Goal: Entertainment & Leisure: Consume media (video, audio)

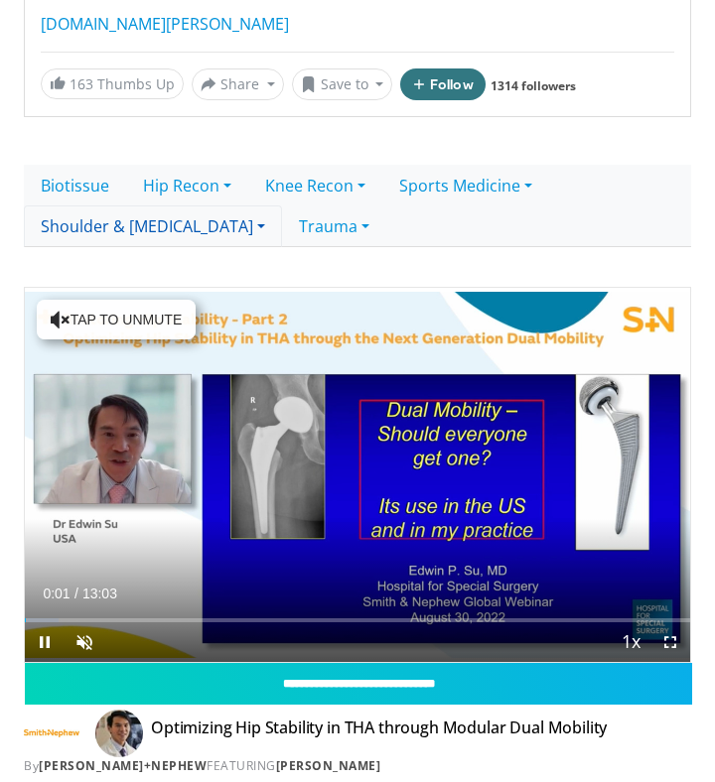
scroll to position [294, 0]
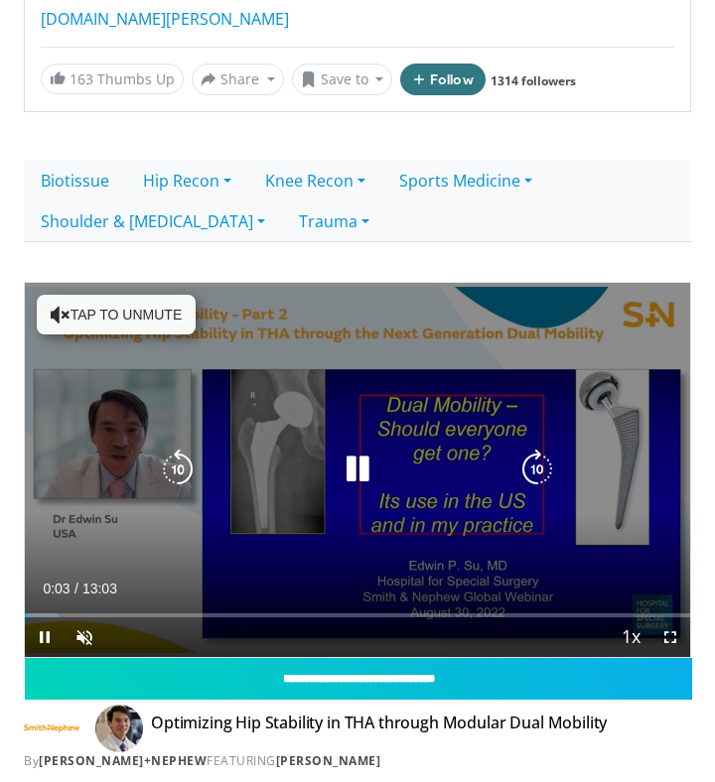
click at [125, 295] on button "Tap to unmute" at bounding box center [116, 315] width 159 height 40
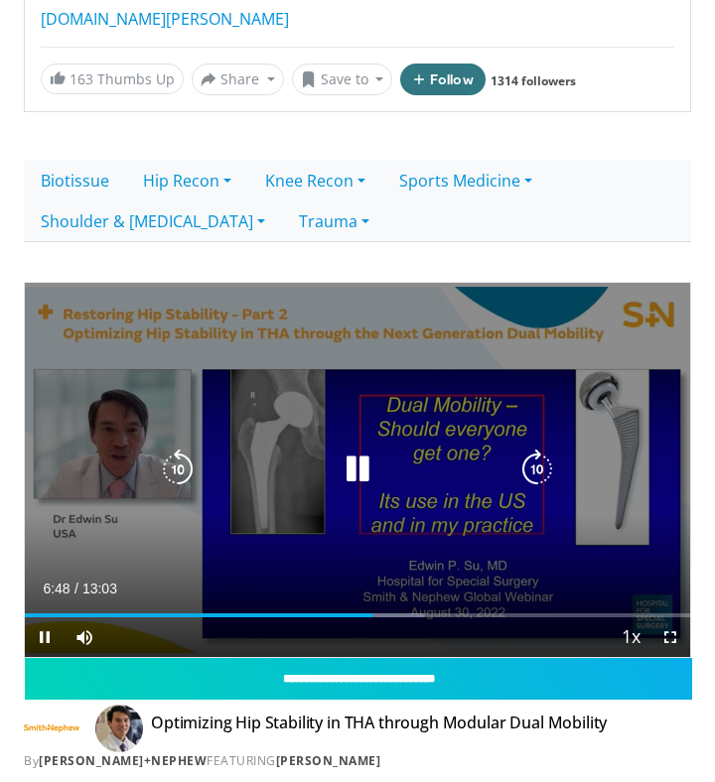
click at [352, 450] on icon "Video Player" at bounding box center [357, 470] width 40 height 40
